Goal: Information Seeking & Learning: Learn about a topic

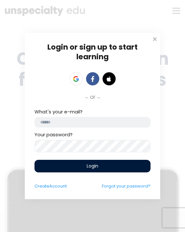
type input "**********"
click at [81, 163] on div "Login" at bounding box center [92, 166] width 116 height 13
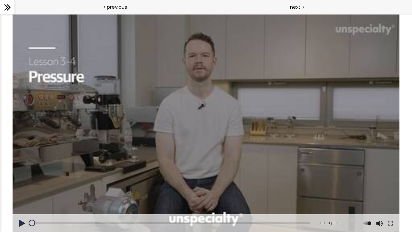
click at [0, 7] on div at bounding box center [7, 7] width 14 height 14
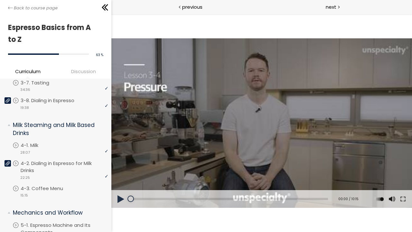
scroll to position [265, 0]
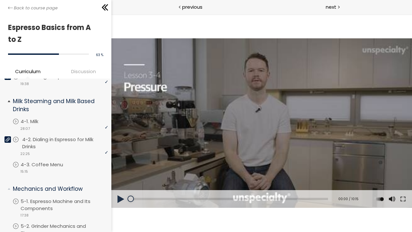
click at [46, 138] on p "4-2. Dialing in Espresso for Milk Drinks" at bounding box center [66, 143] width 88 height 14
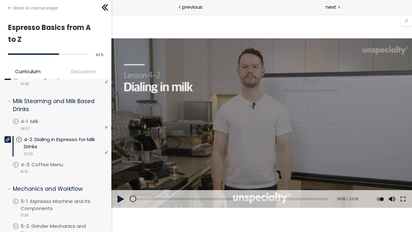
drag, startPoint x: 280, startPoint y: 21, endPoint x: 264, endPoint y: 33, distance: 19.4
click at [184, 33] on div "Click for sound @keyframes VOLUME_SMALL_WAVE_FLASH { 0% { opacity: 0; } 33% { o…" at bounding box center [261, 123] width 301 height 218
click at [184, 94] on div "You can download the " Milk Beverage Tasting Protocol " by clicking the 📎 above." at bounding box center [261, 122] width 301 height 169
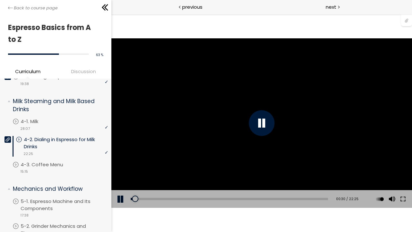
click at [184, 18] on div at bounding box center [406, 20] width 11 height 12
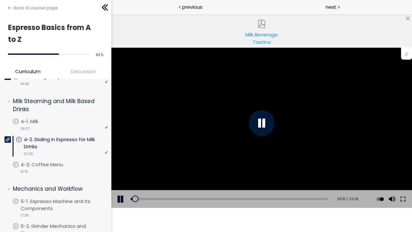
click at [184, 36] on div "Milk Beverage Tasting Protocol.pdf" at bounding box center [261, 37] width 47 height 13
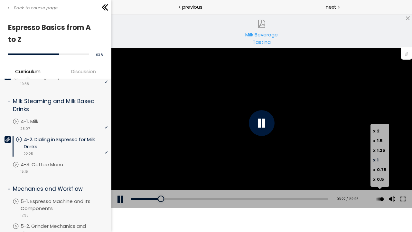
click at [184, 200] on button at bounding box center [380, 199] width 10 height 18
click at [184, 132] on span "2" at bounding box center [378, 131] width 3 height 6
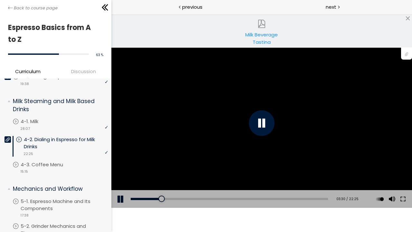
click at [184, 215] on div "Click for sound @keyframes VOLUME_SMALL_WAVE_FLASH { 0% { opacity: 0; } 33% { o…" at bounding box center [261, 123] width 301 height 218
click at [184, 197] on div "Add chapter 15:50" at bounding box center [228, 199] width 197 height 18
click at [184, 198] on div "13:49" at bounding box center [228, 199] width 197 height 2
click at [184, 223] on div "Click for sound @keyframes VOLUME_SMALL_WAVE_FLASH { 0% { opacity: 0; } 33% { o…" at bounding box center [261, 123] width 301 height 218
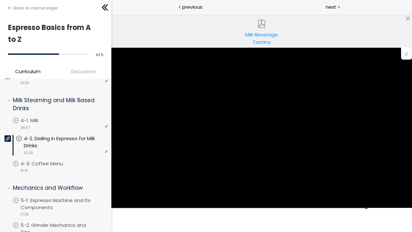
scroll to position [271, 0]
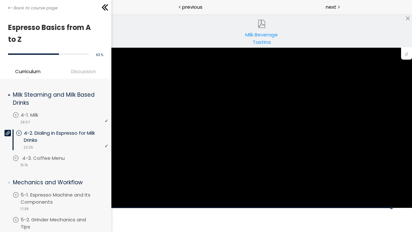
click at [47, 155] on p "4-3. Coffee Menu" at bounding box center [49, 158] width 55 height 7
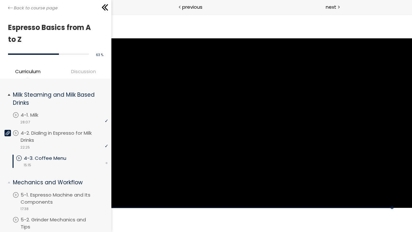
click at [59, 155] on p "4-3. Coffee Menu" at bounding box center [51, 158] width 55 height 7
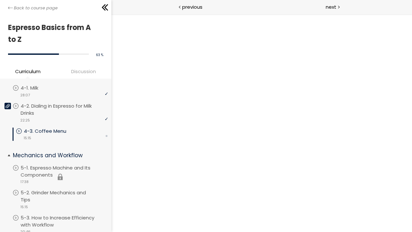
scroll to position [297, 0]
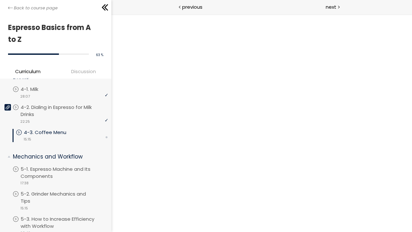
click at [45, 129] on p "4-3. Coffee Menu" at bounding box center [51, 132] width 55 height 7
click at [184, 7] on span "next" at bounding box center [331, 6] width 11 height 7
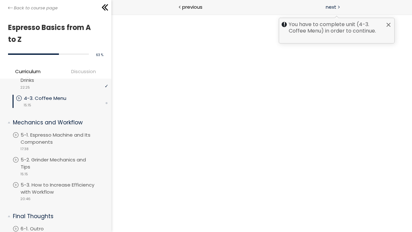
scroll to position [331, 0]
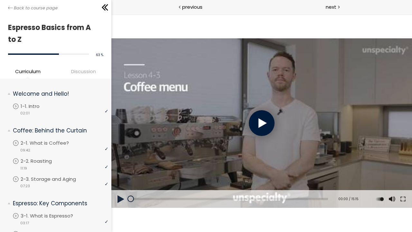
click at [259, 125] on div at bounding box center [262, 123] width 26 height 26
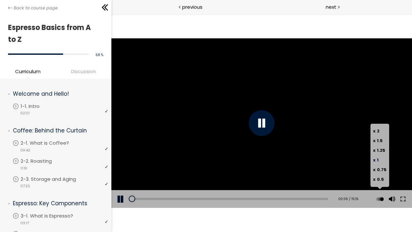
click at [382, 187] on div "x 2 x 1.5 x 1.25 x 1 x 0.75 x 0.5" at bounding box center [379, 155] width 19 height 63
click at [381, 133] on label "x 2" at bounding box center [380, 131] width 14 height 10
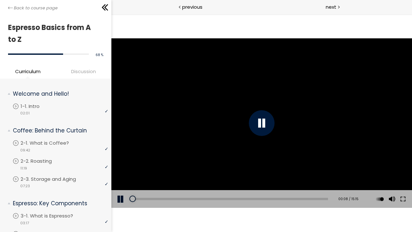
click at [383, 219] on div "The video is loading... Click for sound @keyframes VOLUME_SMALL_WAVE_FLASH { 0%…" at bounding box center [261, 123] width 301 height 218
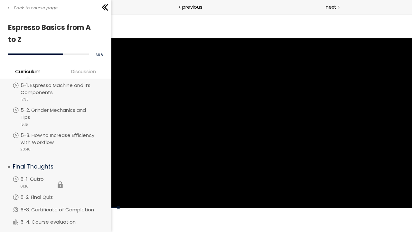
scroll to position [381, 0]
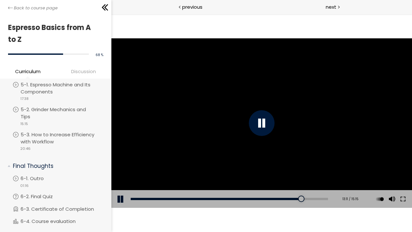
click at [231, 220] on div "The video is loading... Click for sound @keyframes VOLUME_SMALL_WAVE_FLASH { 0%…" at bounding box center [261, 123] width 301 height 218
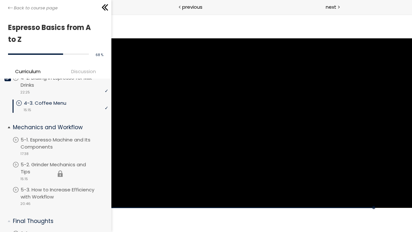
scroll to position [325, 0]
click at [340, 6] on div "next" at bounding box center [337, 7] width 150 height 14
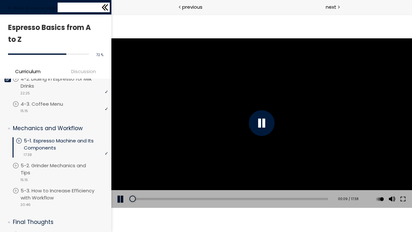
click at [106, 6] on icon at bounding box center [106, 7] width 4 height 6
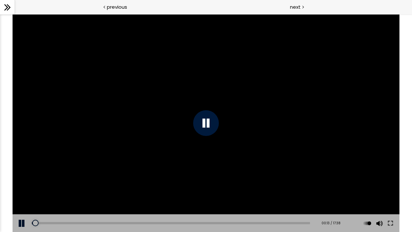
click at [8, 7] on icon at bounding box center [8, 8] width 10 height 10
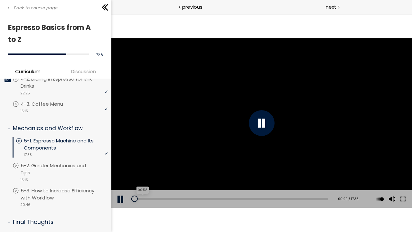
click at [141, 199] on div "00:58" at bounding box center [228, 199] width 197 height 2
click at [145, 198] on div at bounding box center [141, 198] width 6 height 6
click at [183, 220] on div "The video is loading... Click for sound @keyframes VOLUME_SMALL_WAVE_FLASH { 0%…" at bounding box center [261, 123] width 301 height 218
click at [196, 200] on div "Add chapter 05:46" at bounding box center [228, 199] width 197 height 18
click at [196, 198] on div "05:48" at bounding box center [228, 199] width 197 height 2
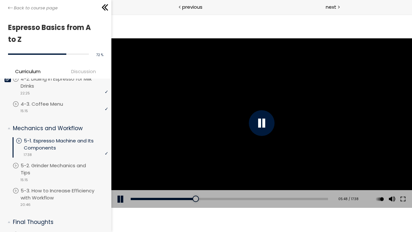
click at [212, 216] on div "The video is loading... Click for sound @keyframes VOLUME_SMALL_WAVE_FLASH { 0%…" at bounding box center [261, 123] width 301 height 218
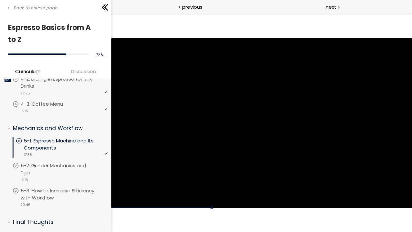
click at [212, 216] on div "The video is loading... Click for sound @keyframes VOLUME_SMALL_WAVE_FLASH { 0%…" at bounding box center [261, 123] width 301 height 218
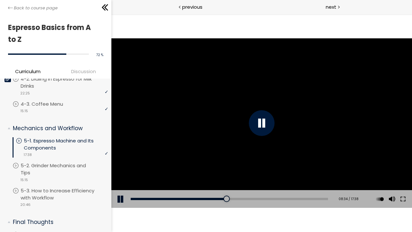
click at [231, 220] on div "The video is loading... Click for sound @keyframes VOLUME_SMALL_WAVE_FLASH { 0%…" at bounding box center [261, 123] width 301 height 218
click at [289, 31] on div "The video is loading... Click for sound @keyframes VOLUME_SMALL_WAVE_FLASH { 0%…" at bounding box center [261, 123] width 301 height 218
click at [294, 33] on div "The video is loading... Click for sound @keyframes VOLUME_SMALL_WAVE_FLASH { 0%…" at bounding box center [261, 123] width 301 height 218
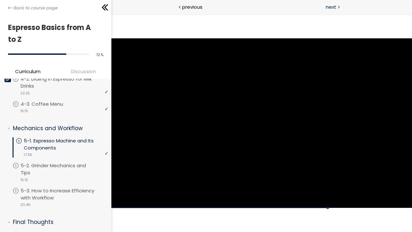
click at [339, 5] on div at bounding box center [338, 7] width 2 height 8
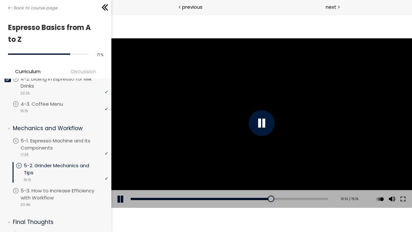
click at [293, 28] on div "Click for sound @keyframes VOLUME_SMALL_WAVE_FLASH { 0% { opacity: 0; } 33% { o…" at bounding box center [261, 123] width 301 height 218
click at [294, 33] on div "Click for sound @keyframes VOLUME_SMALL_WAVE_FLASH { 0% { opacity: 0; } 33% { o…" at bounding box center [261, 123] width 301 height 218
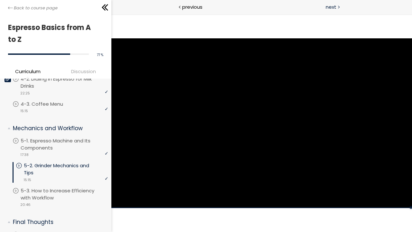
click at [320, 12] on div "next" at bounding box center [337, 7] width 150 height 14
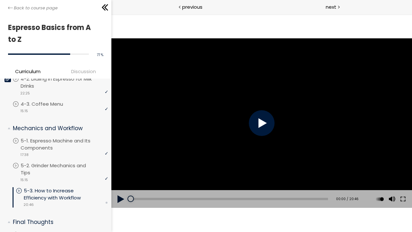
click at [257, 128] on div at bounding box center [262, 123] width 26 height 26
click at [256, 34] on div "Click for sound @keyframes VOLUME_SMALL_WAVE_FLASH { 0% { opacity: 0; } 33% { o…" at bounding box center [261, 123] width 301 height 218
click at [380, 216] on div "Click for sound @keyframes VOLUME_SMALL_WAVE_FLASH { 0% { opacity: 0; } 33% { o…" at bounding box center [261, 123] width 301 height 218
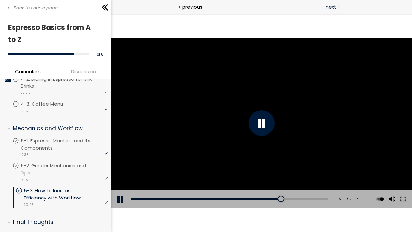
click at [341, 11] on div "next" at bounding box center [337, 7] width 150 height 14
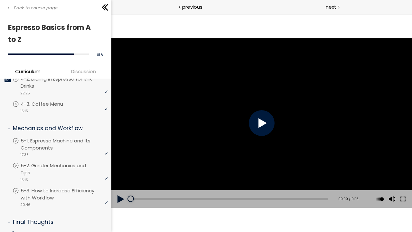
click at [259, 123] on div at bounding box center [262, 123] width 26 height 26
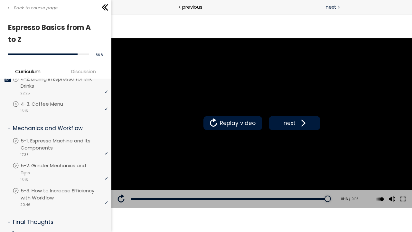
click at [340, 4] on div "next" at bounding box center [337, 7] width 150 height 14
